Goal: Information Seeking & Learning: Learn about a topic

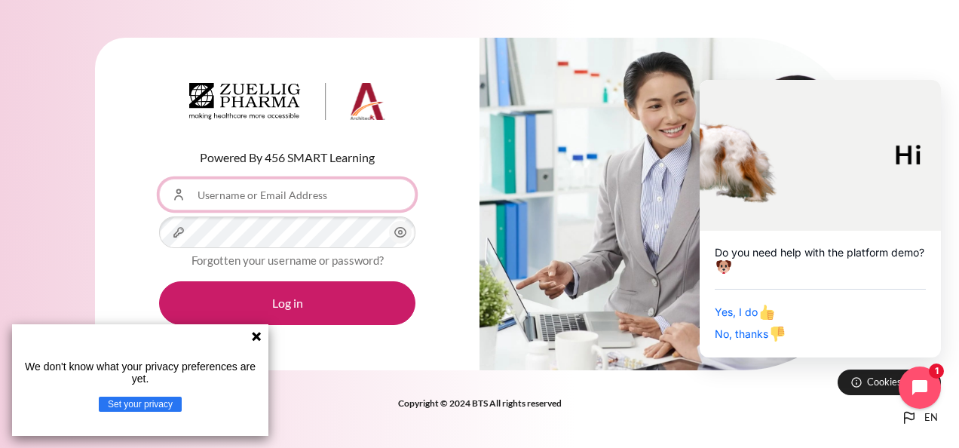
click at [261, 194] on input "Username or Email Address" at bounding box center [287, 195] width 256 height 32
type input "afang@zuelligpharma.com"
click at [159, 281] on button "Log in" at bounding box center [287, 303] width 256 height 44
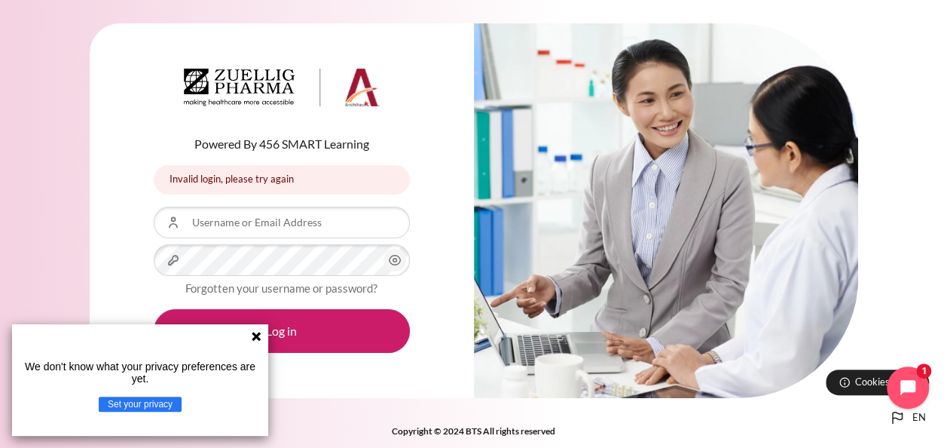
click at [262, 338] on icon at bounding box center [256, 336] width 12 height 12
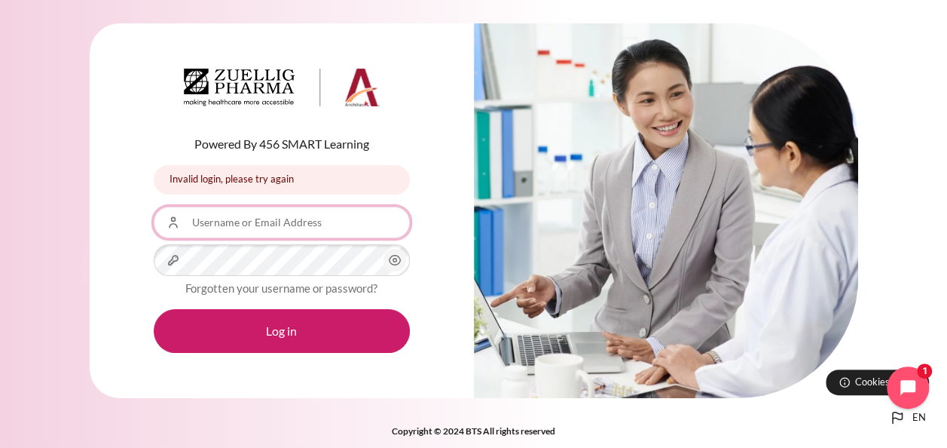
click at [222, 219] on input "Username or Email Address" at bounding box center [282, 222] width 256 height 32
type input "afang@zuelligpharma.com"
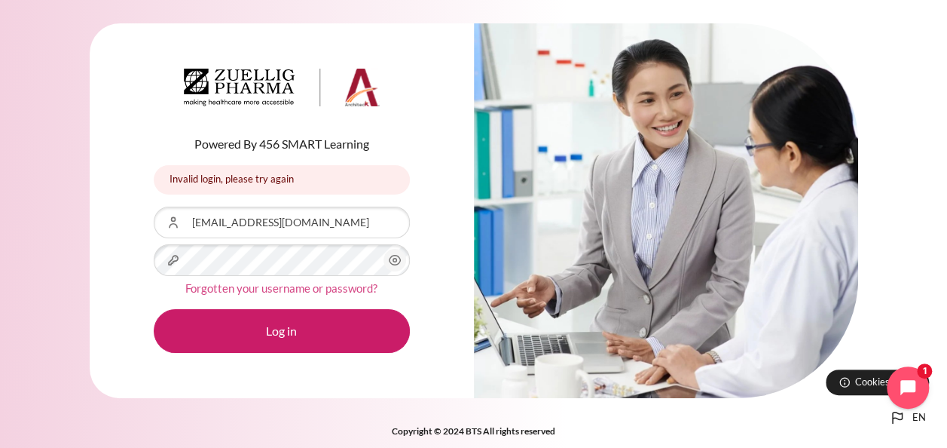
click at [286, 289] on link "Forgotten your username or password?" at bounding box center [281, 288] width 192 height 14
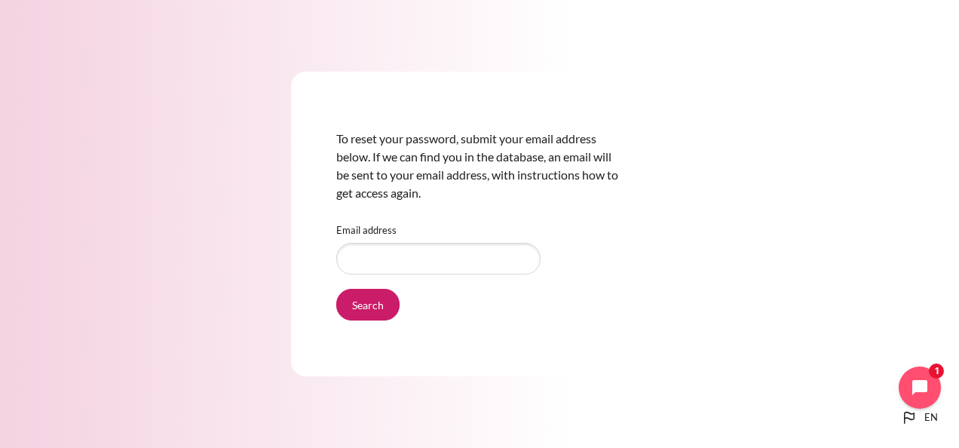
type input "[EMAIL_ADDRESS][DOMAIN_NAME]"
click at [369, 307] on input "Search" at bounding box center [367, 305] width 63 height 32
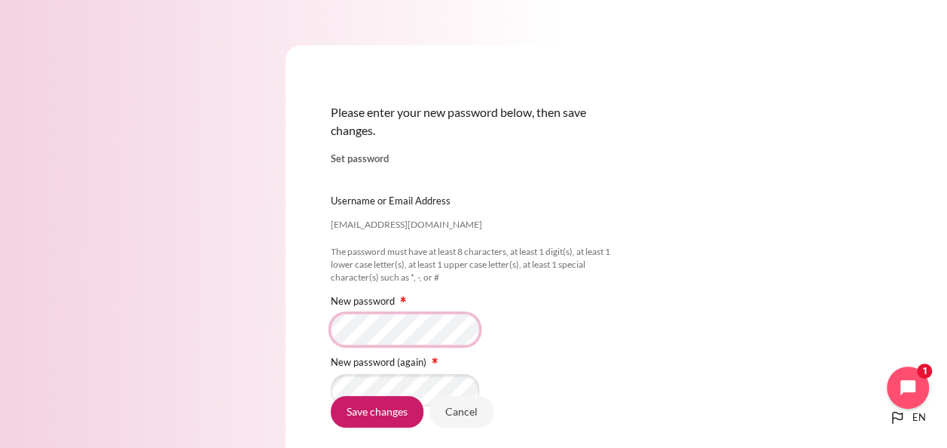
click at [301, 334] on div "Please enter your new password below, then save changes. Set password afang@zue…" at bounding box center [474, 298] width 377 height 506
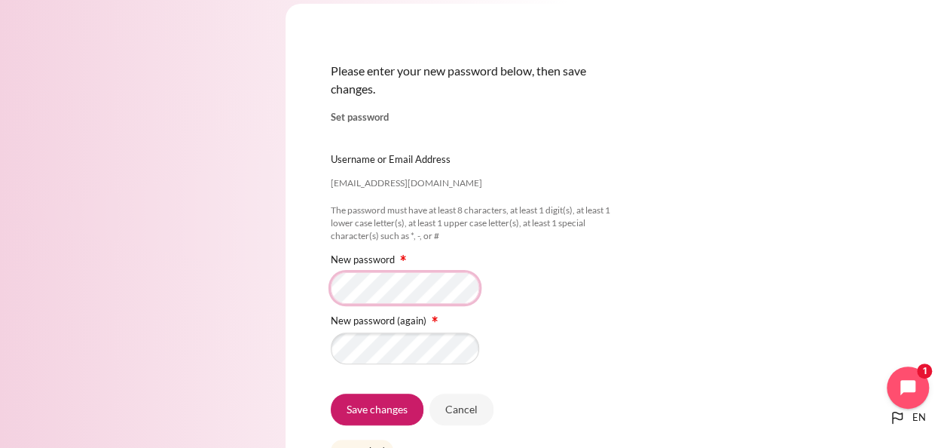
scroll to position [75, 0]
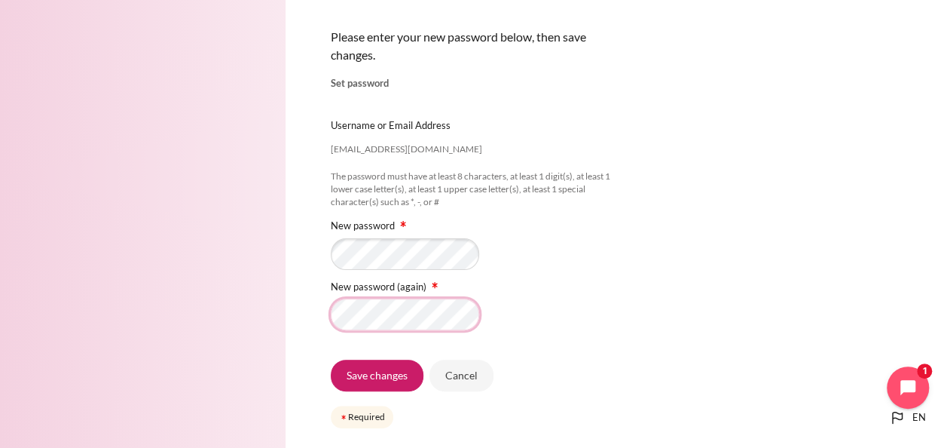
click at [325, 317] on div "Please enter your new password below, then save changes. Set password afang@zue…" at bounding box center [474, 223] width 377 height 506
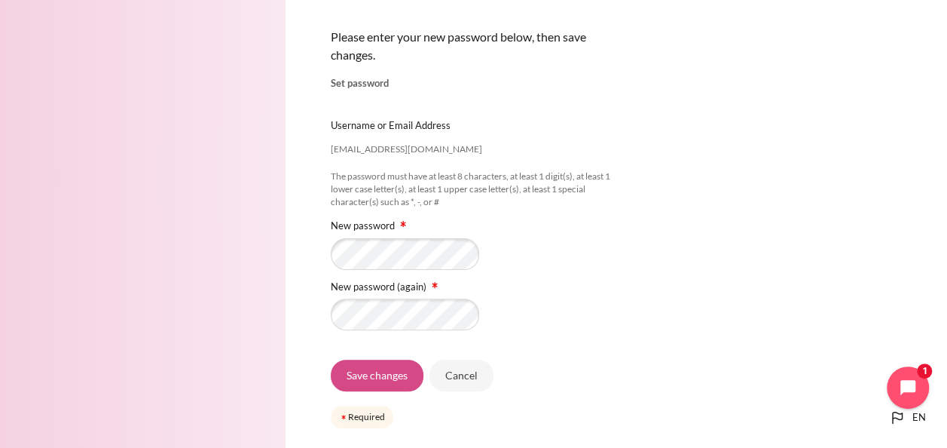
click at [369, 372] on input "Save changes" at bounding box center [377, 375] width 93 height 32
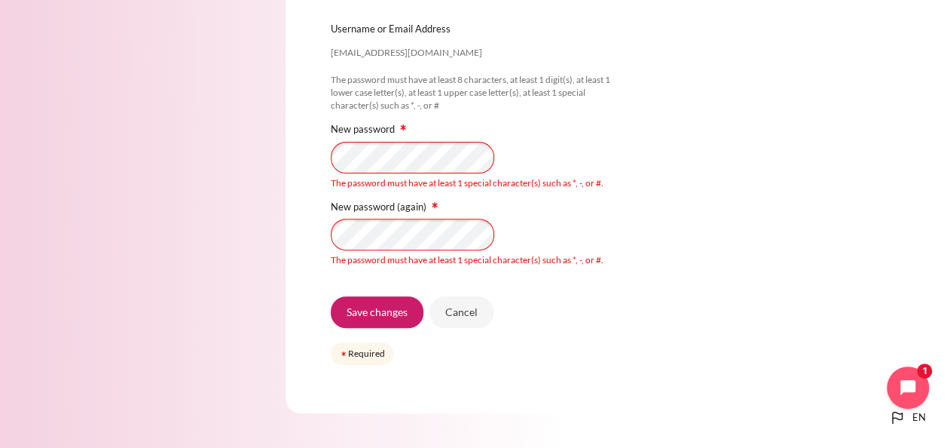
scroll to position [182, 0]
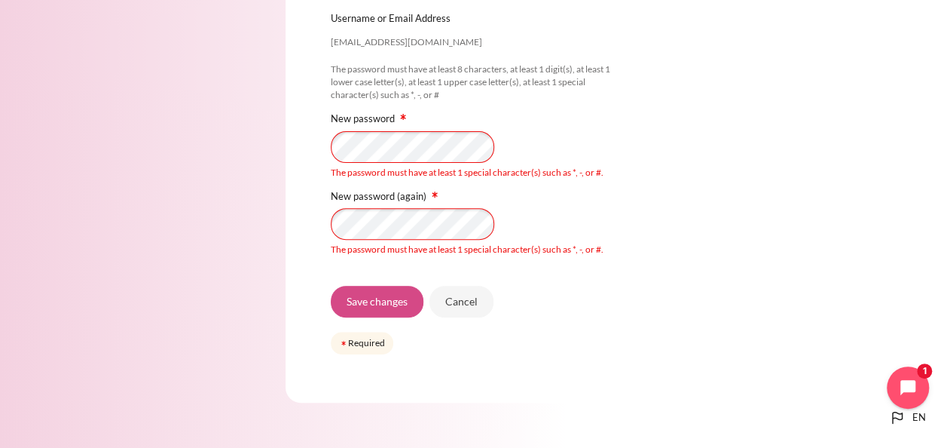
click at [380, 300] on input "Save changes" at bounding box center [377, 302] width 93 height 32
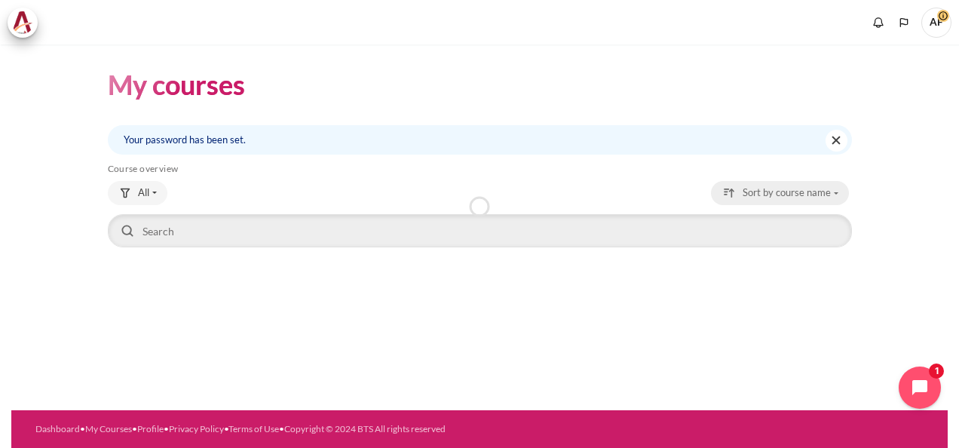
click at [821, 200] on button "Sort by course name" at bounding box center [780, 193] width 138 height 24
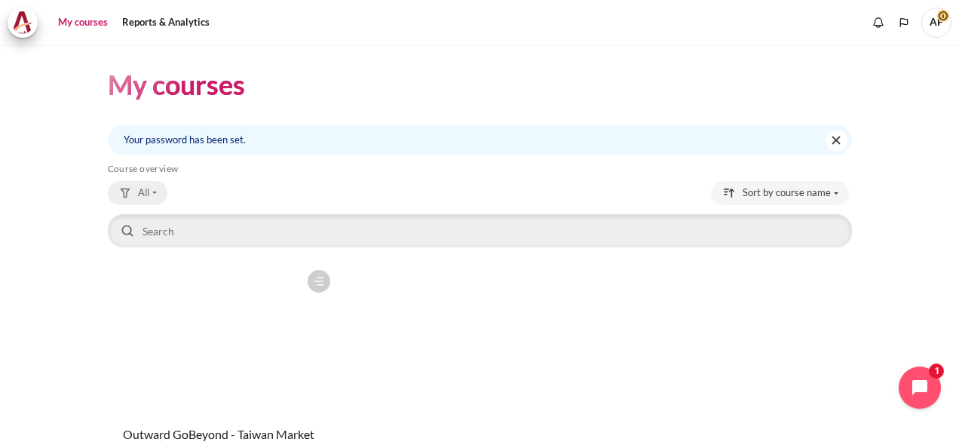
click at [163, 188] on button "All" at bounding box center [138, 193] width 60 height 24
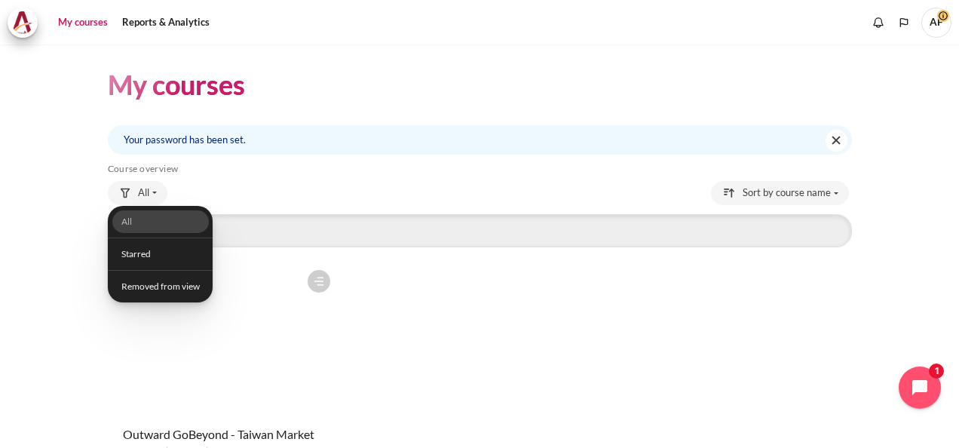
click at [537, 351] on div "Course is starred Actions for course Outward GoBeyond - Taiwan Market Batch 2 (…" at bounding box center [480, 393] width 744 height 262
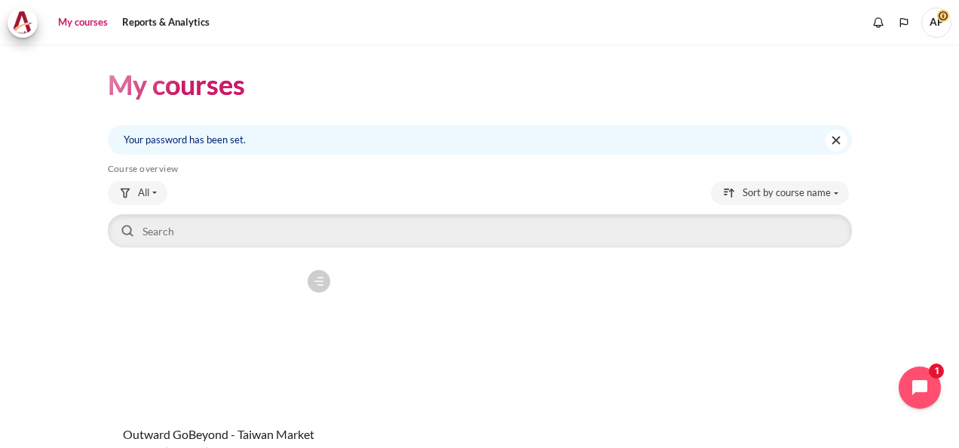
click at [203, 354] on figure "Content" at bounding box center [223, 337] width 230 height 151
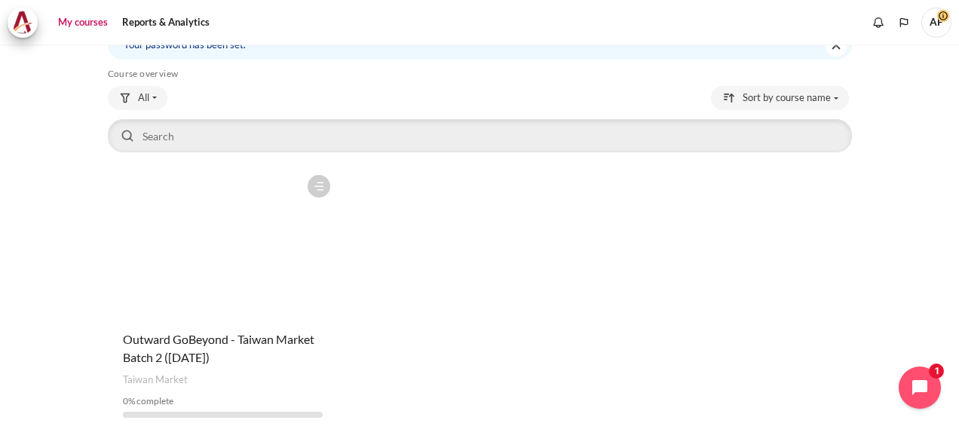
scroll to position [139, 0]
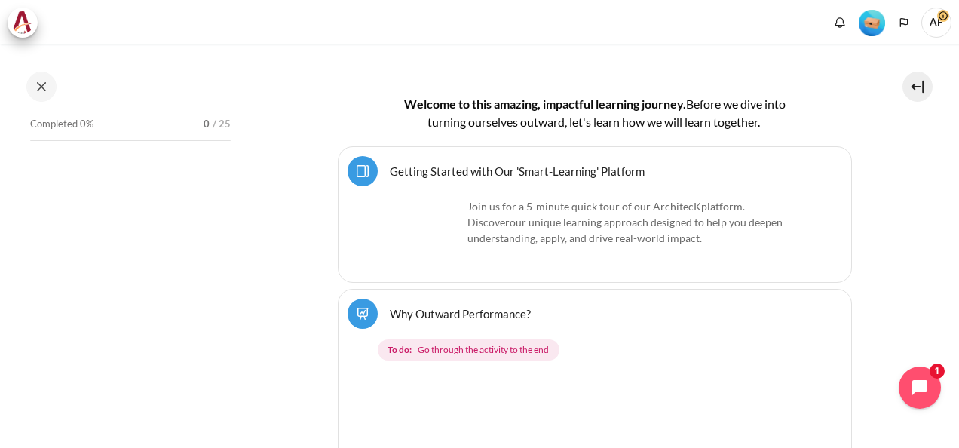
scroll to position [344, 0]
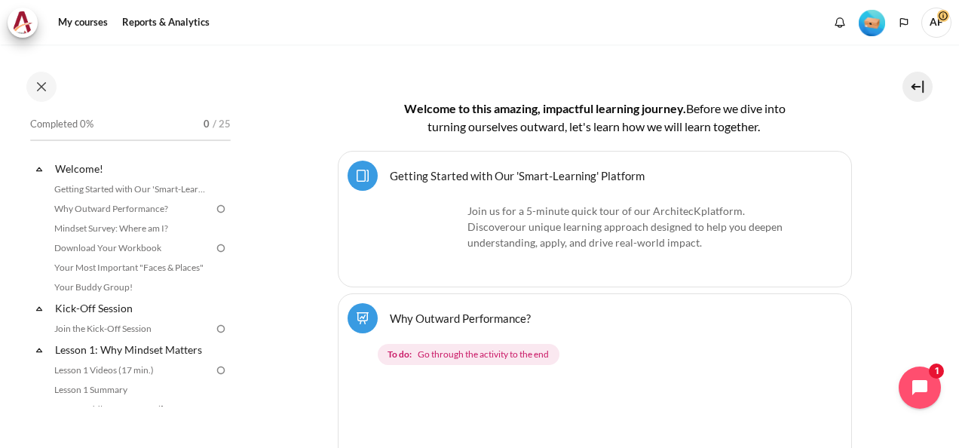
click at [555, 175] on link "Getting Started with Our 'Smart-Learning' Platform Page" at bounding box center [517, 175] width 255 height 14
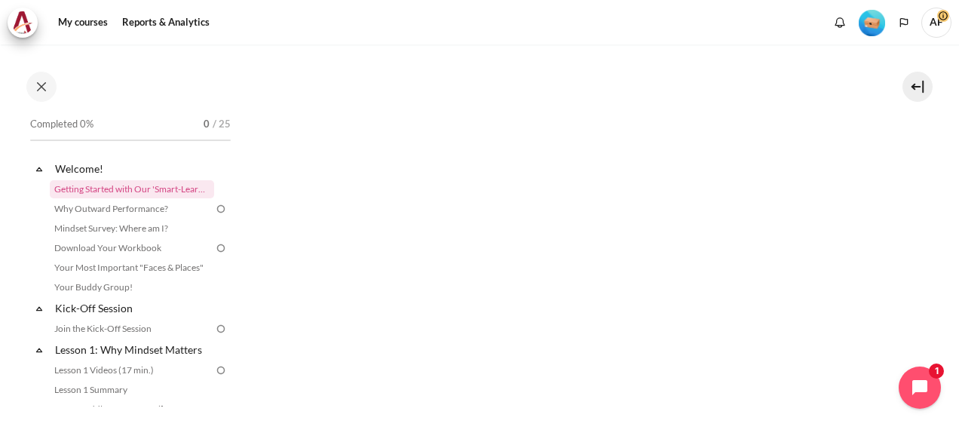
scroll to position [226, 0]
click at [124, 210] on link "Why Outward Performance?" at bounding box center [132, 209] width 164 height 18
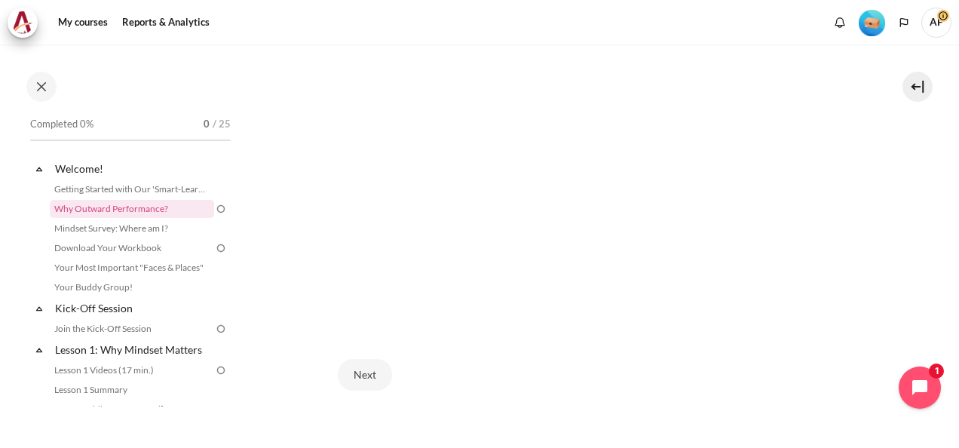
scroll to position [452, 0]
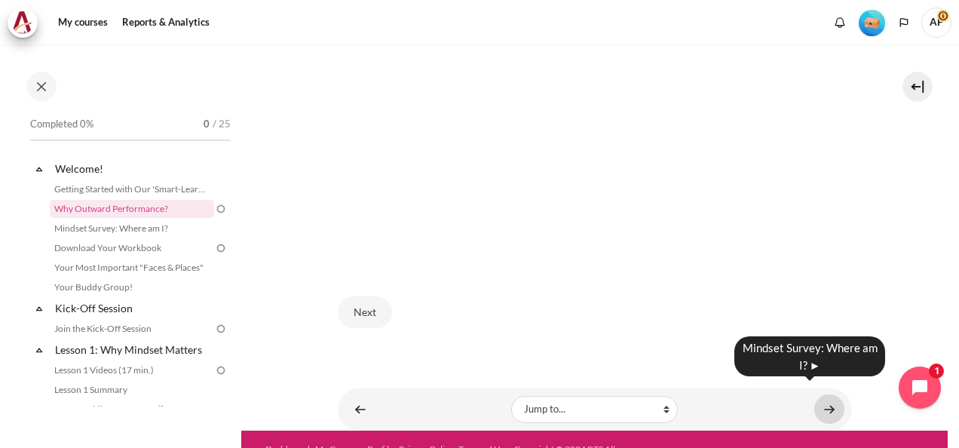
click at [821, 401] on link "Content" at bounding box center [829, 408] width 30 height 29
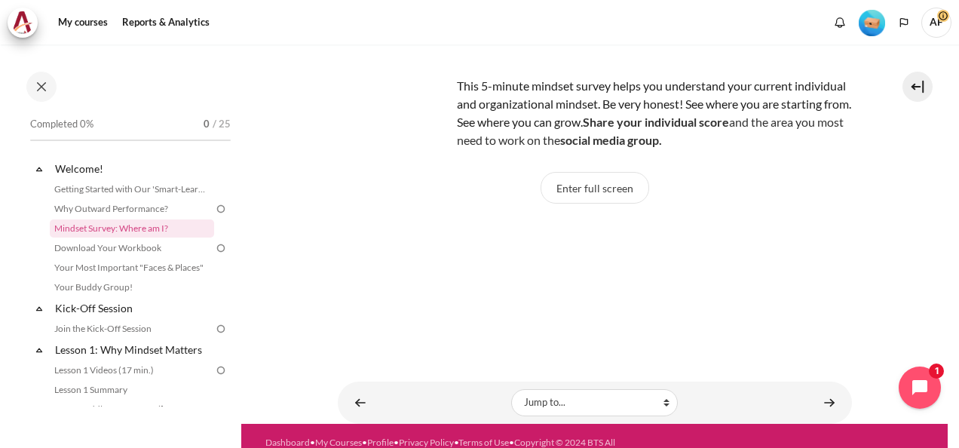
scroll to position [123, 0]
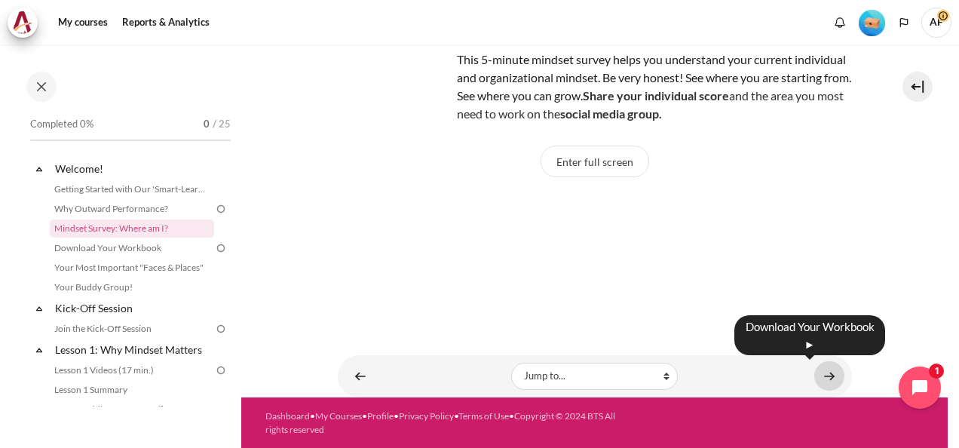
click at [827, 384] on link "Content" at bounding box center [829, 375] width 30 height 29
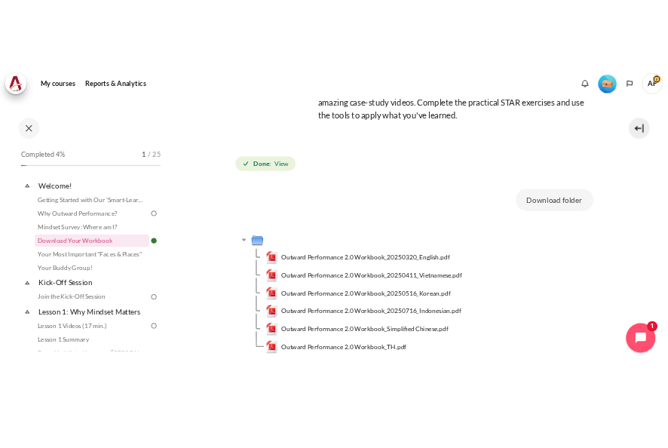
scroll to position [226, 0]
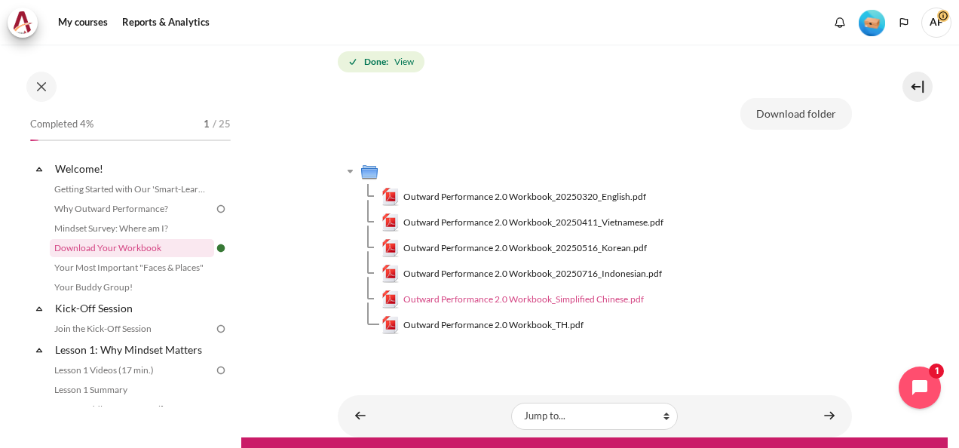
click at [580, 295] on span "Outward Performance 2.0 Workbook_Simplified Chinese.pdf" at bounding box center [523, 299] width 240 height 14
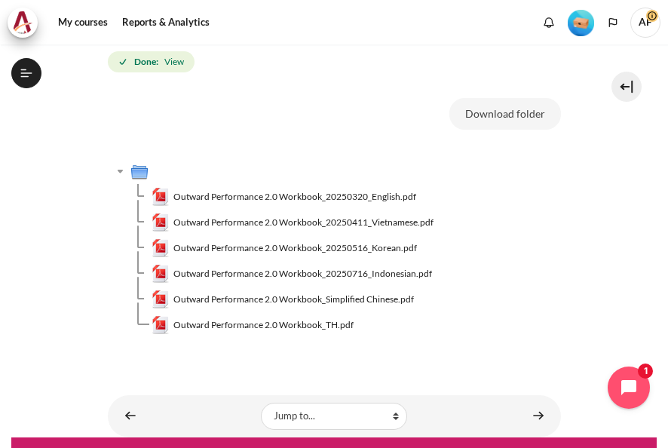
scroll to position [0, 0]
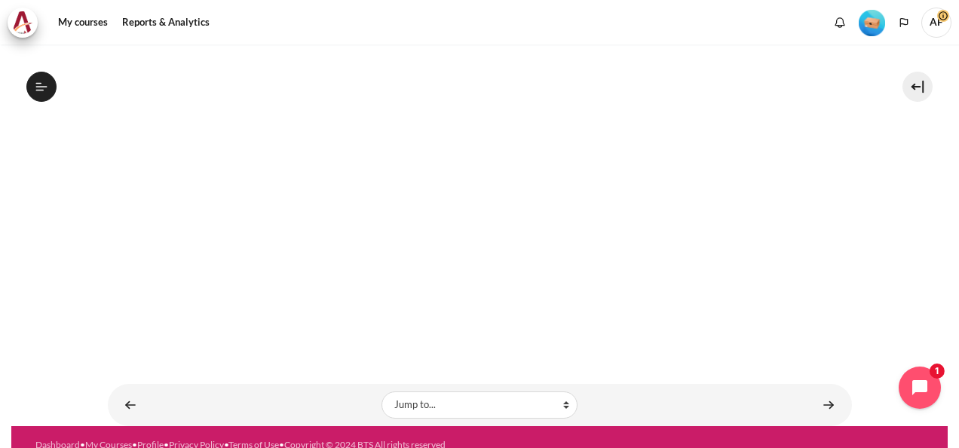
scroll to position [380, 0]
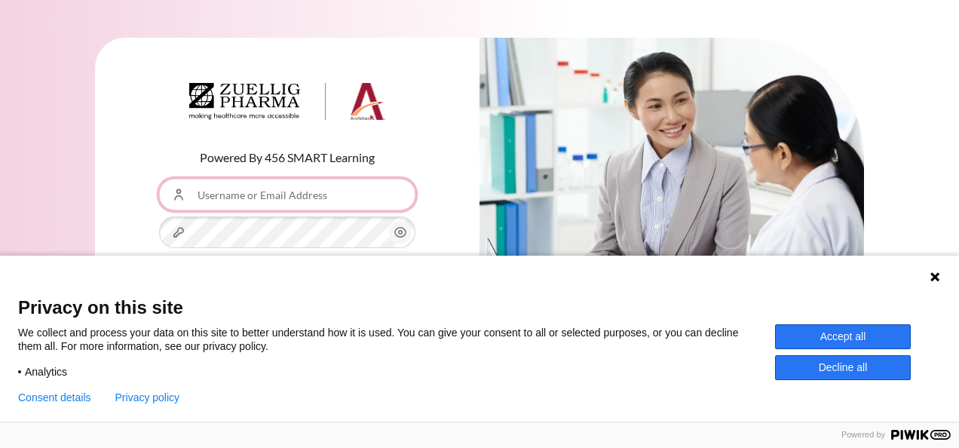
click at [252, 198] on input "Username or Email Address" at bounding box center [287, 195] width 256 height 32
type input "[EMAIL_ADDRESS][DOMAIN_NAME]"
click at [159, 281] on button "Log in" at bounding box center [287, 303] width 256 height 44
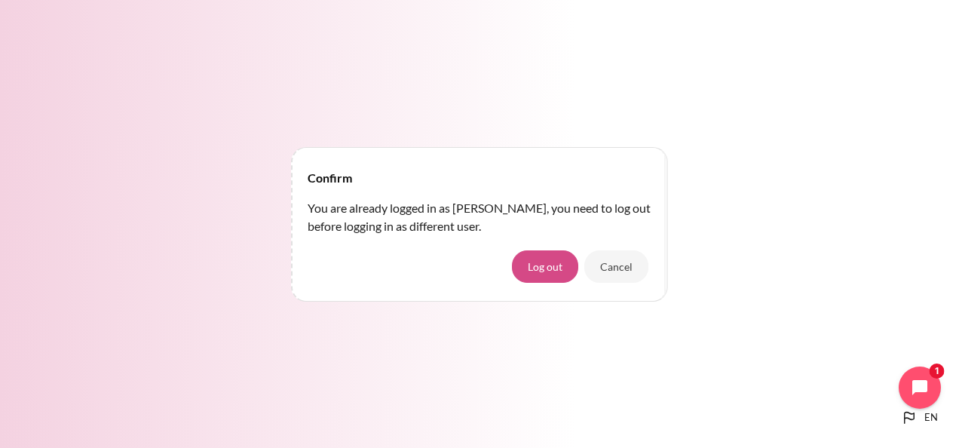
click at [552, 265] on button "Log out" at bounding box center [545, 266] width 66 height 32
click at [546, 274] on button "Log out" at bounding box center [545, 266] width 66 height 32
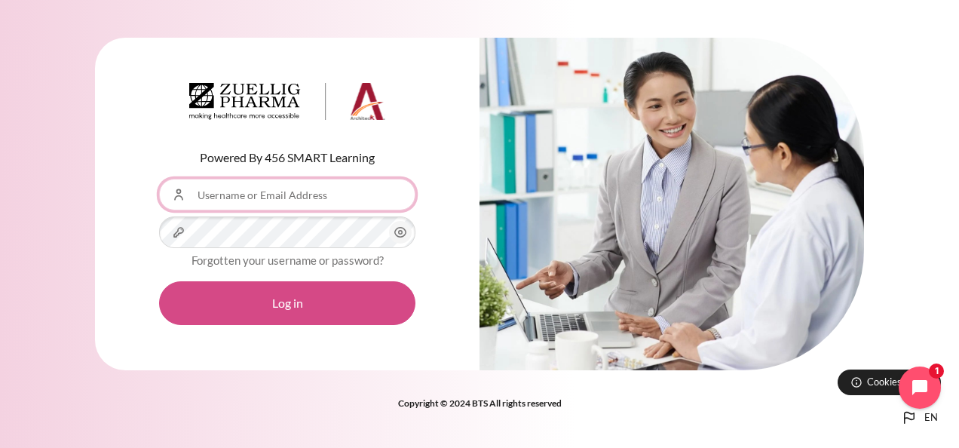
type input "[EMAIL_ADDRESS][DOMAIN_NAME]"
click at [262, 303] on button "Log in" at bounding box center [287, 303] width 256 height 44
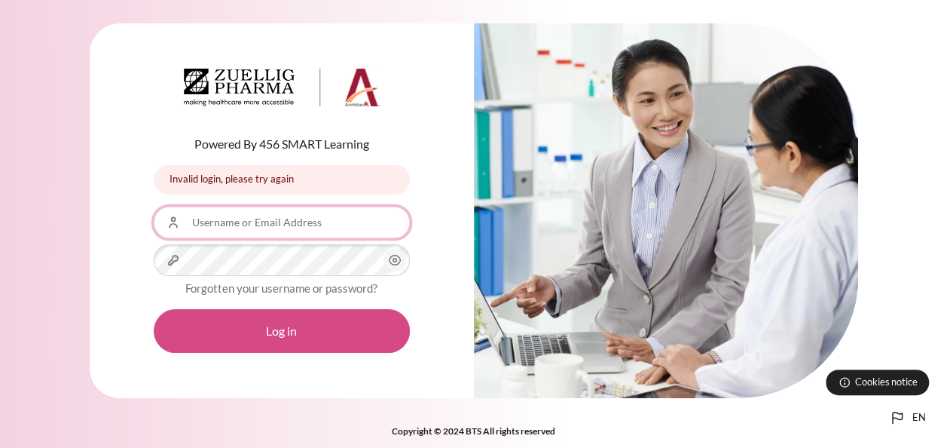
type input "[EMAIL_ADDRESS][DOMAIN_NAME]"
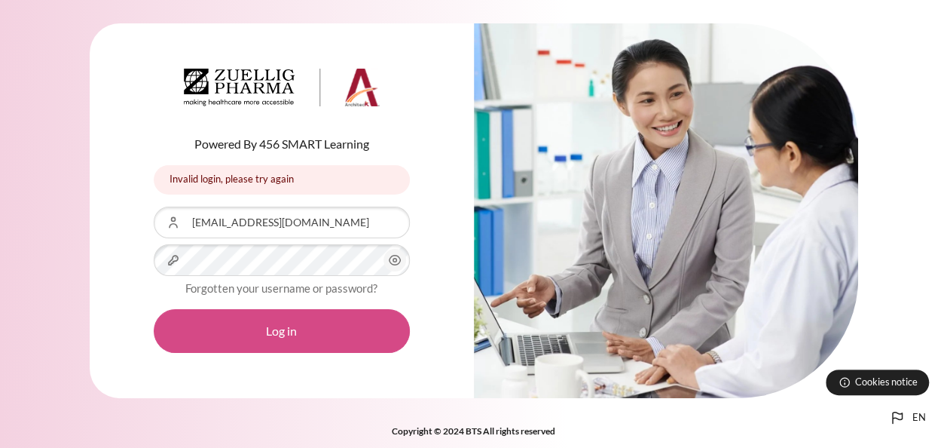
click at [255, 332] on button "Log in" at bounding box center [282, 331] width 256 height 44
